Goal: Information Seeking & Learning: Learn about a topic

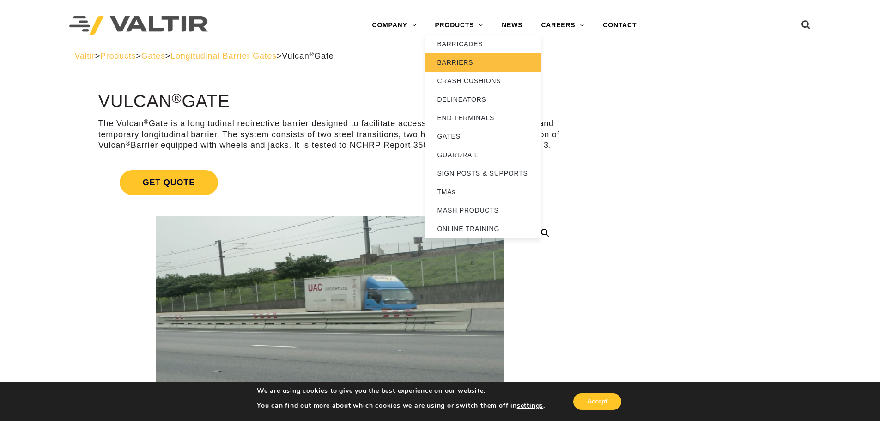
click at [460, 65] on link "BARRIERS" at bounding box center [482, 62] width 115 height 18
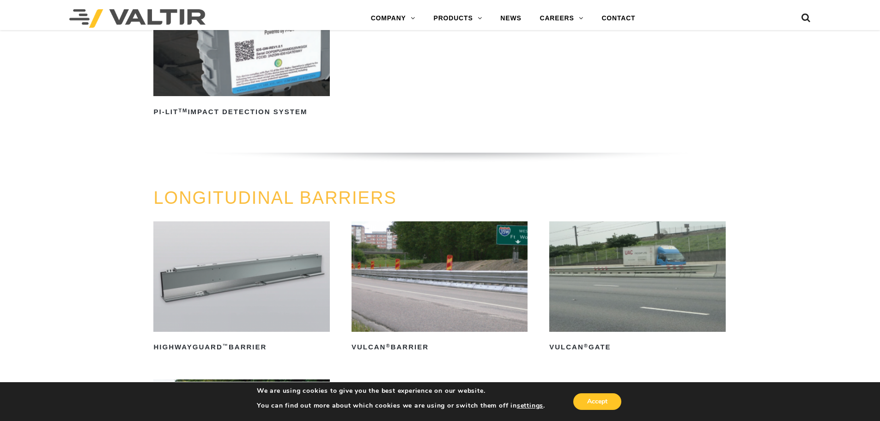
scroll to position [970, 0]
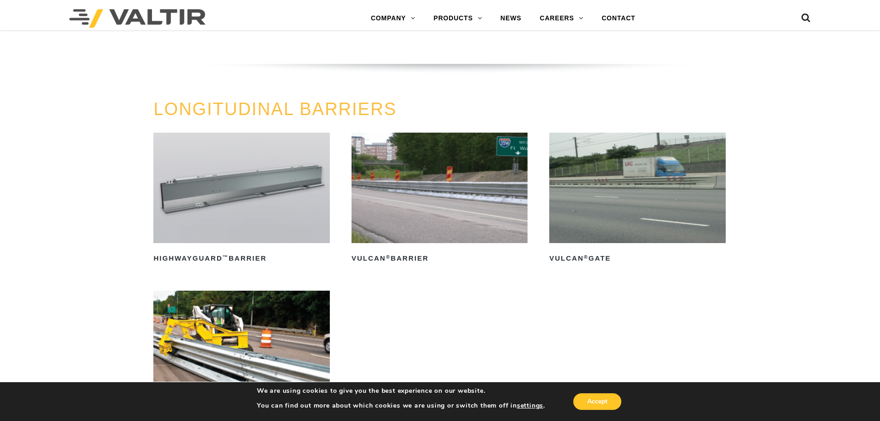
click at [428, 214] on img at bounding box center [440, 188] width 176 height 110
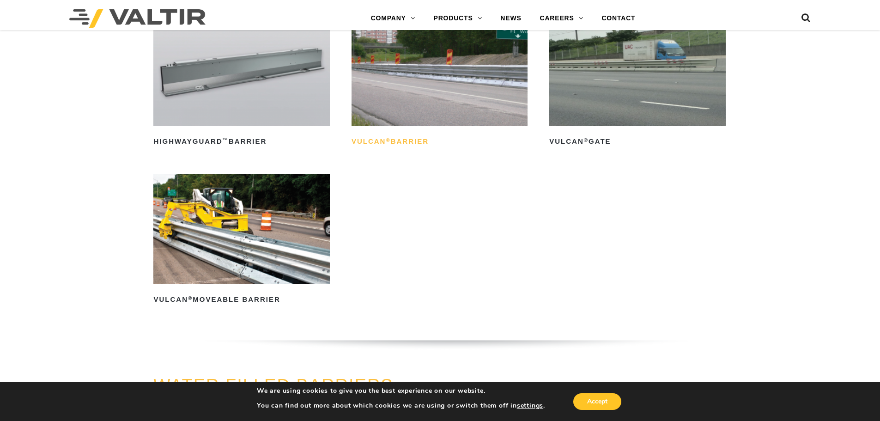
scroll to position [1109, 0]
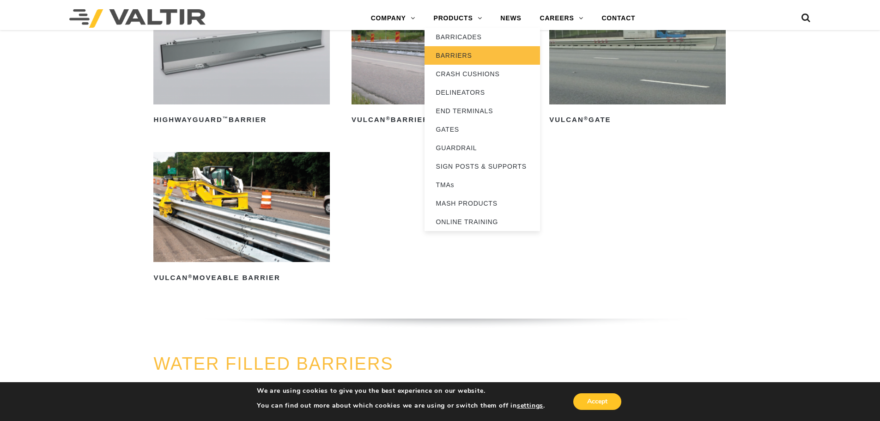
click at [474, 58] on link "BARRIERS" at bounding box center [482, 55] width 115 height 18
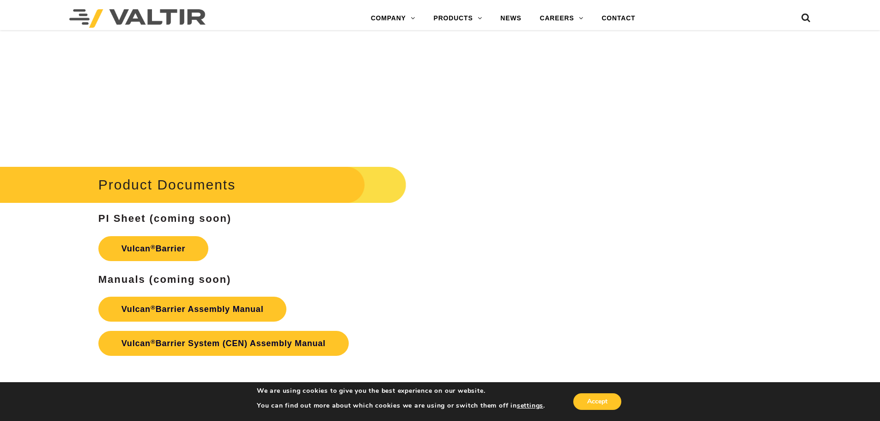
scroll to position [1478, 0]
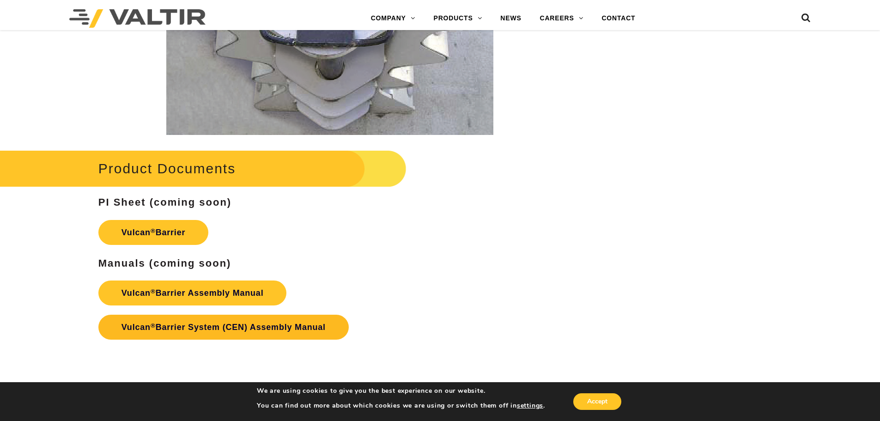
click at [212, 328] on link "Vulcan ® Barrier System (CEN) Assembly Manual" at bounding box center [223, 327] width 250 height 25
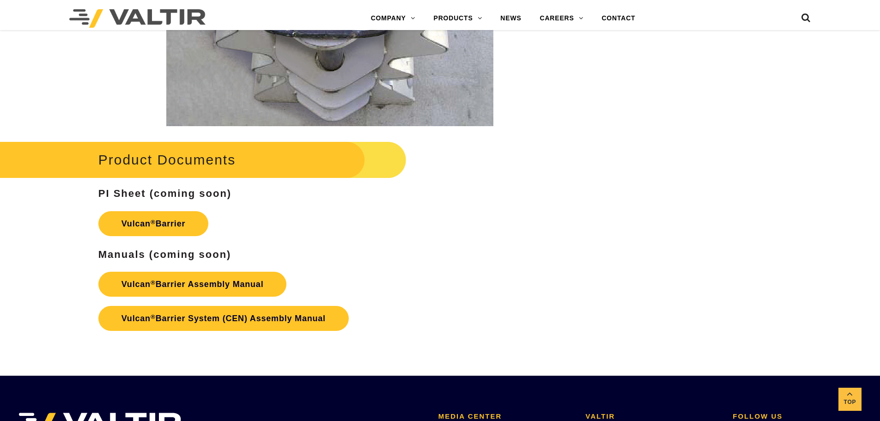
scroll to position [1478, 0]
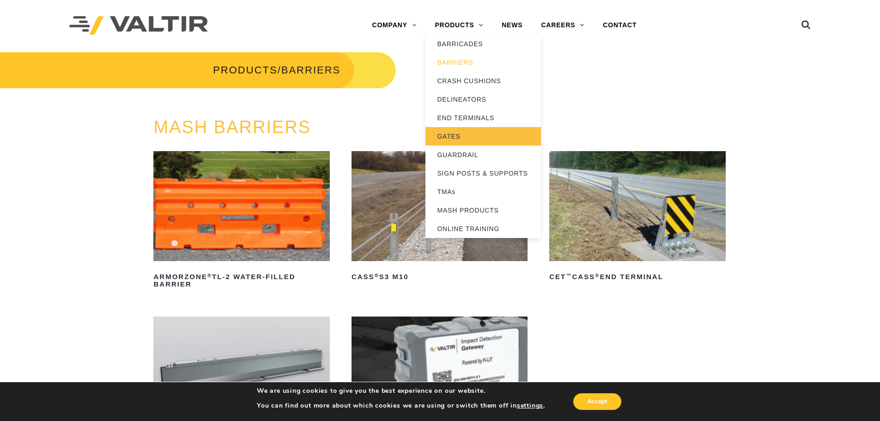
click at [458, 135] on link "GATES" at bounding box center [482, 136] width 115 height 18
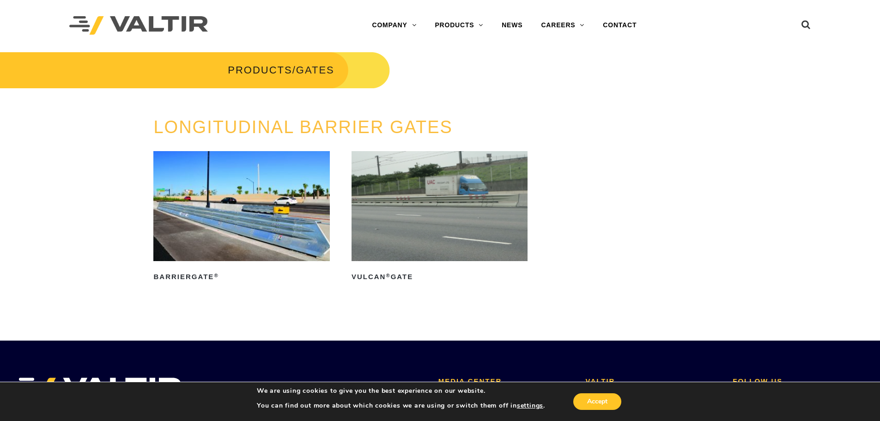
click at [224, 225] on img at bounding box center [241, 206] width 176 height 110
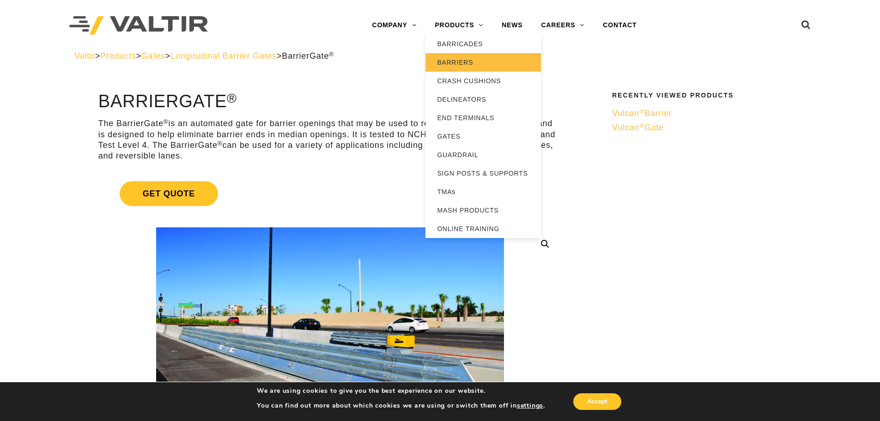
click at [444, 61] on link "BARRIERS" at bounding box center [482, 62] width 115 height 18
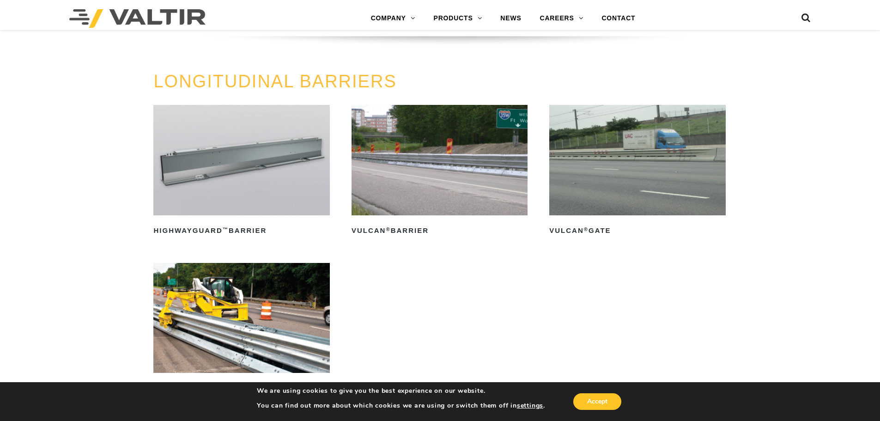
scroll to position [1016, 0]
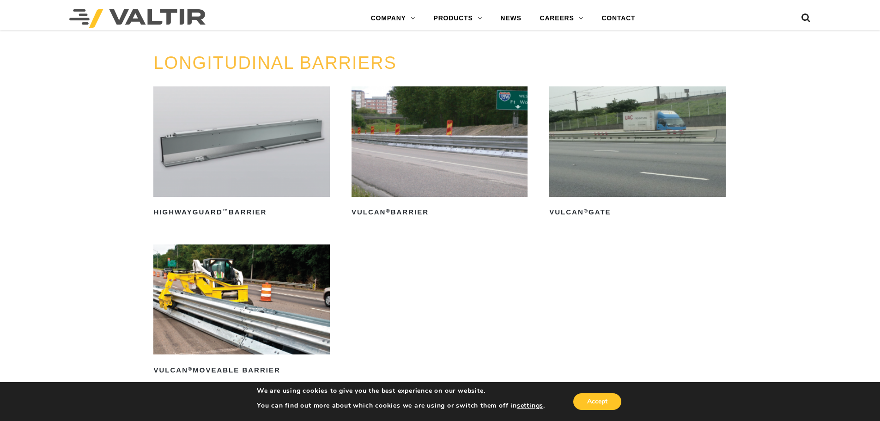
click at [450, 176] on img at bounding box center [440, 141] width 176 height 110
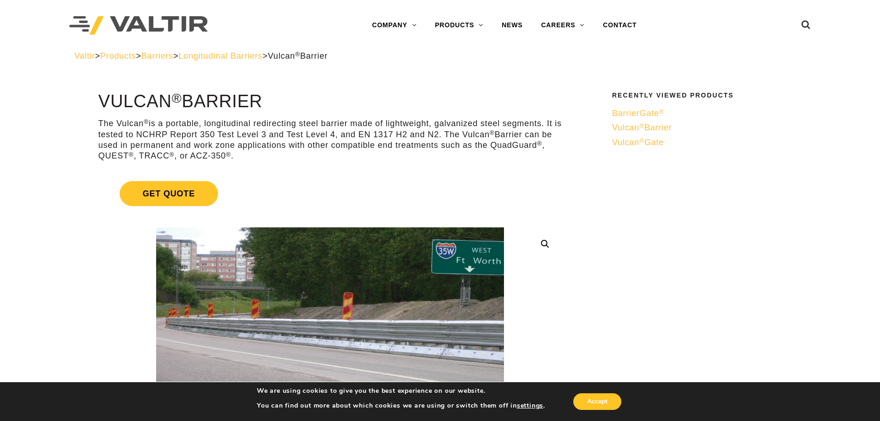
click at [651, 116] on span "BarrierGate ®" at bounding box center [638, 113] width 52 height 9
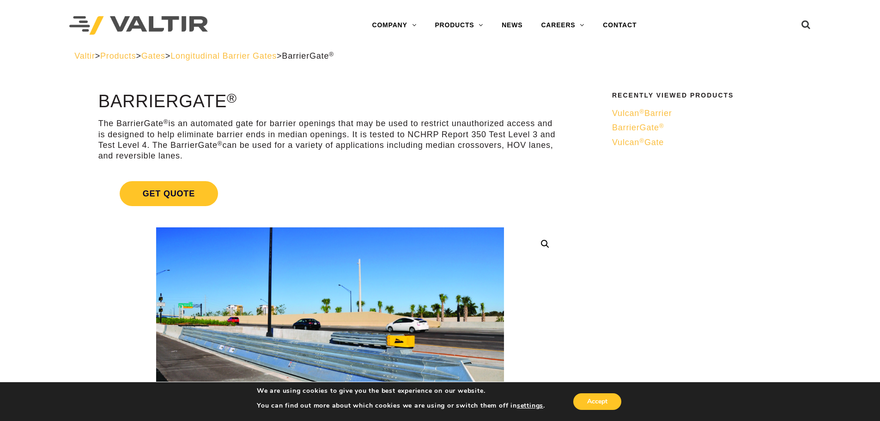
click at [642, 127] on span "BarrierGate ®" at bounding box center [638, 127] width 52 height 9
click at [642, 145] on span "Vulcan ® Gate" at bounding box center [638, 142] width 52 height 9
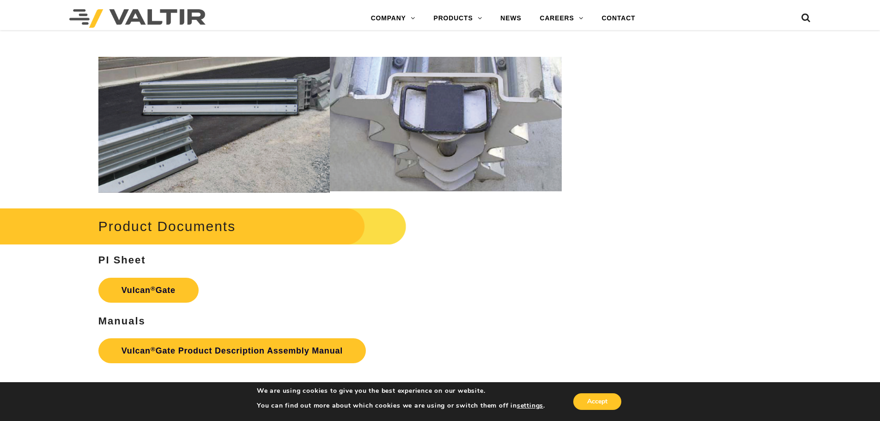
scroll to position [1016, 0]
